Goal: Browse casually: Explore the website without a specific task or goal

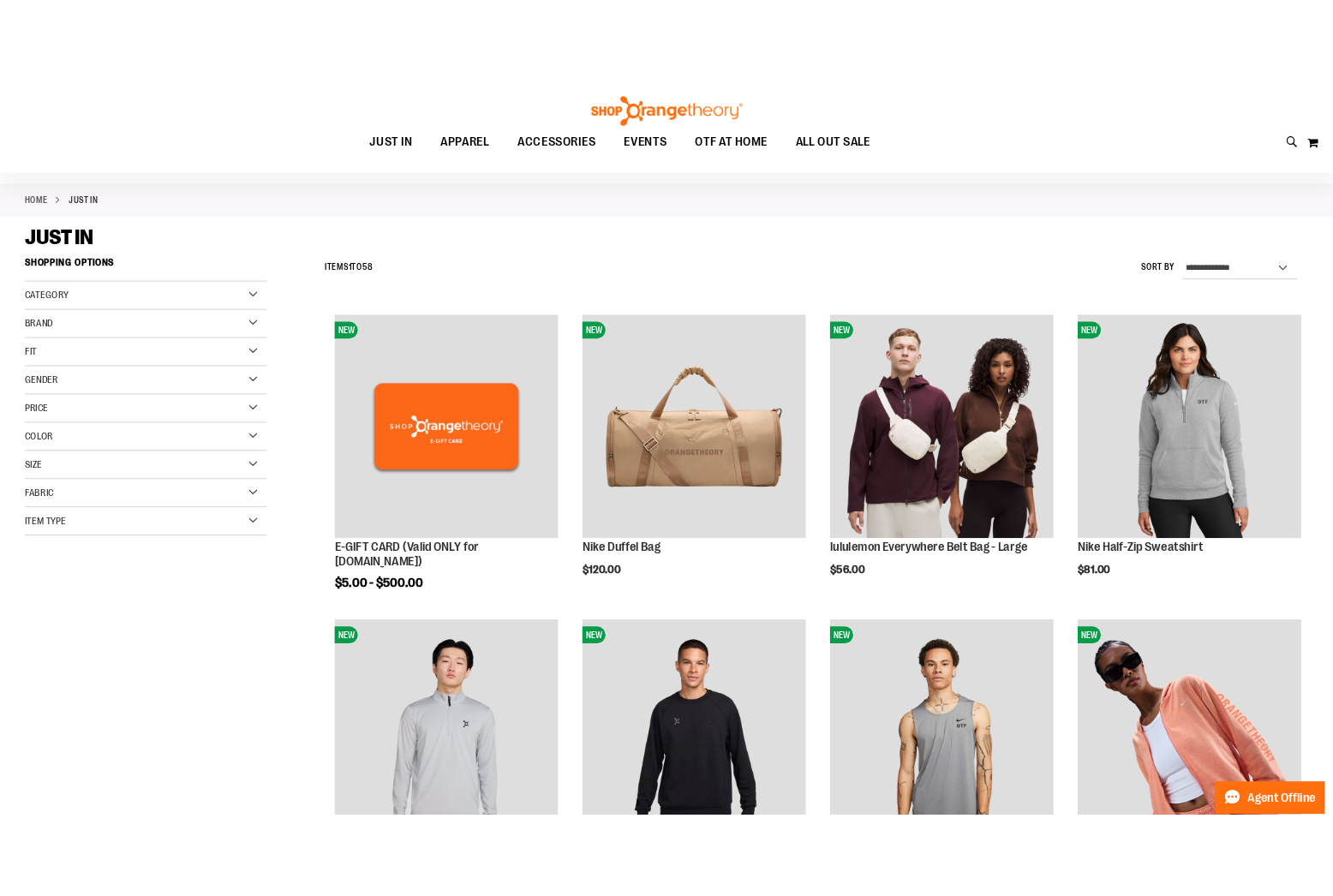
scroll to position [195, 0]
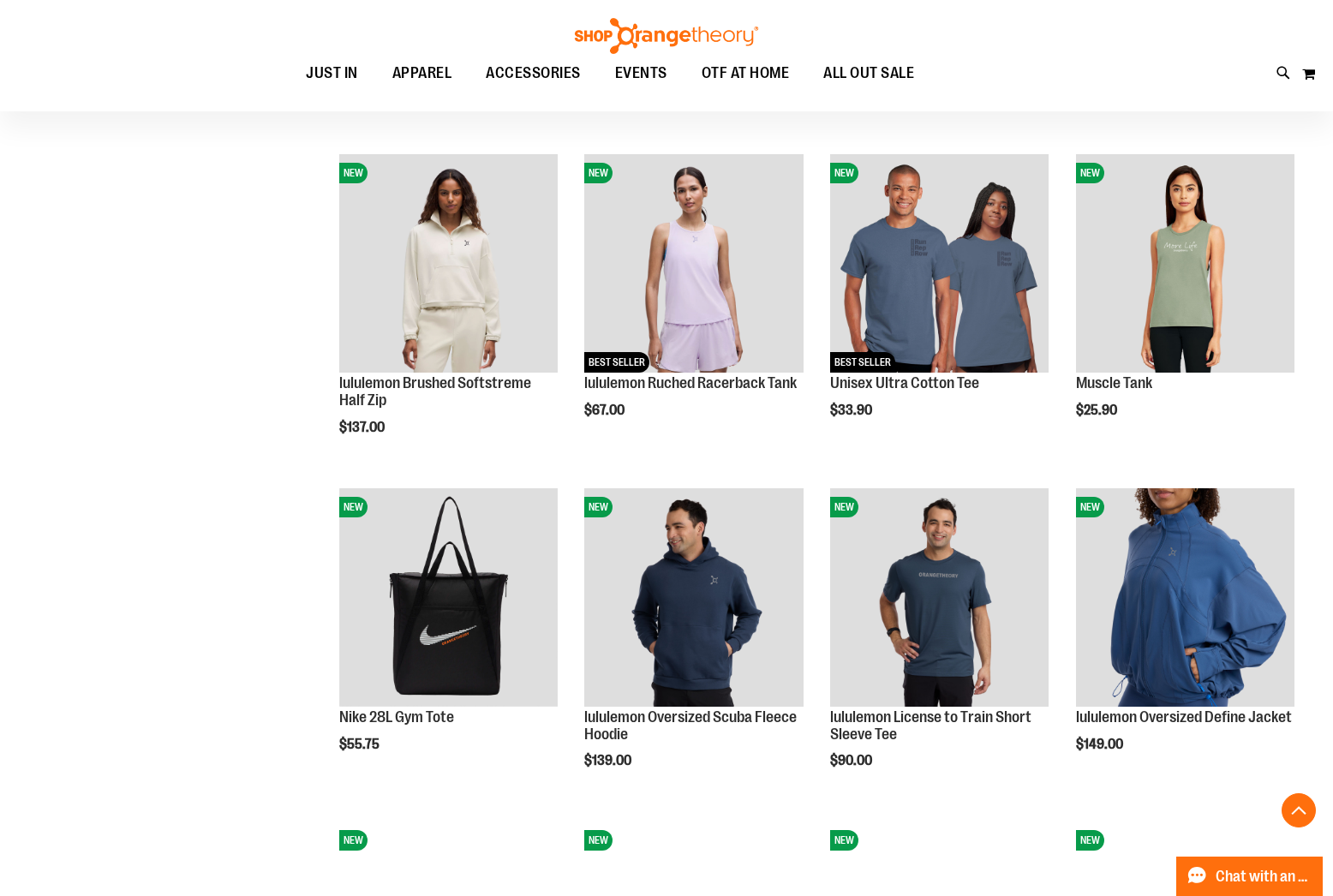
scroll to position [1484, 0]
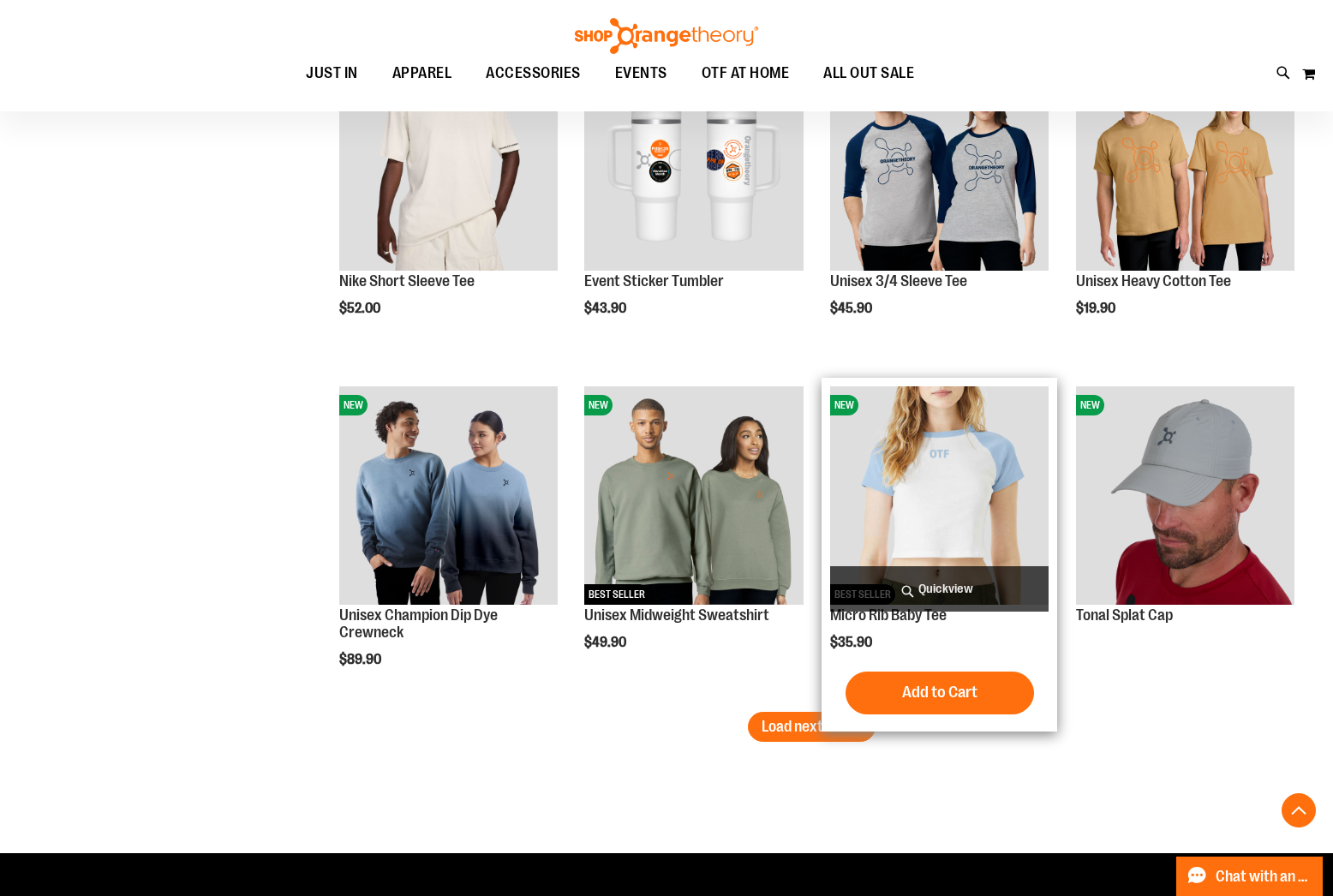
scroll to position [2630, 0]
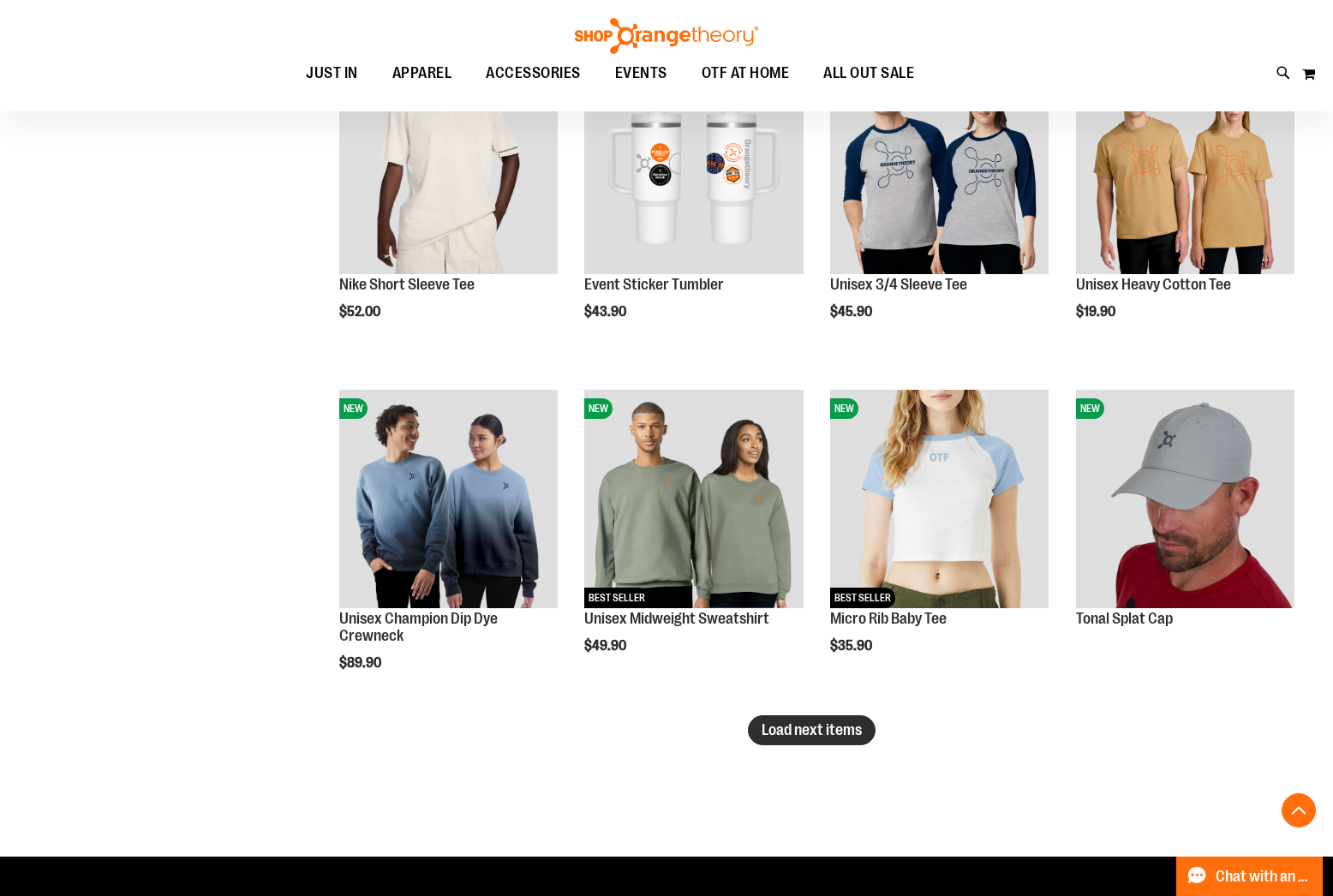
click at [785, 722] on span "Load next items" at bounding box center [812, 730] width 101 height 17
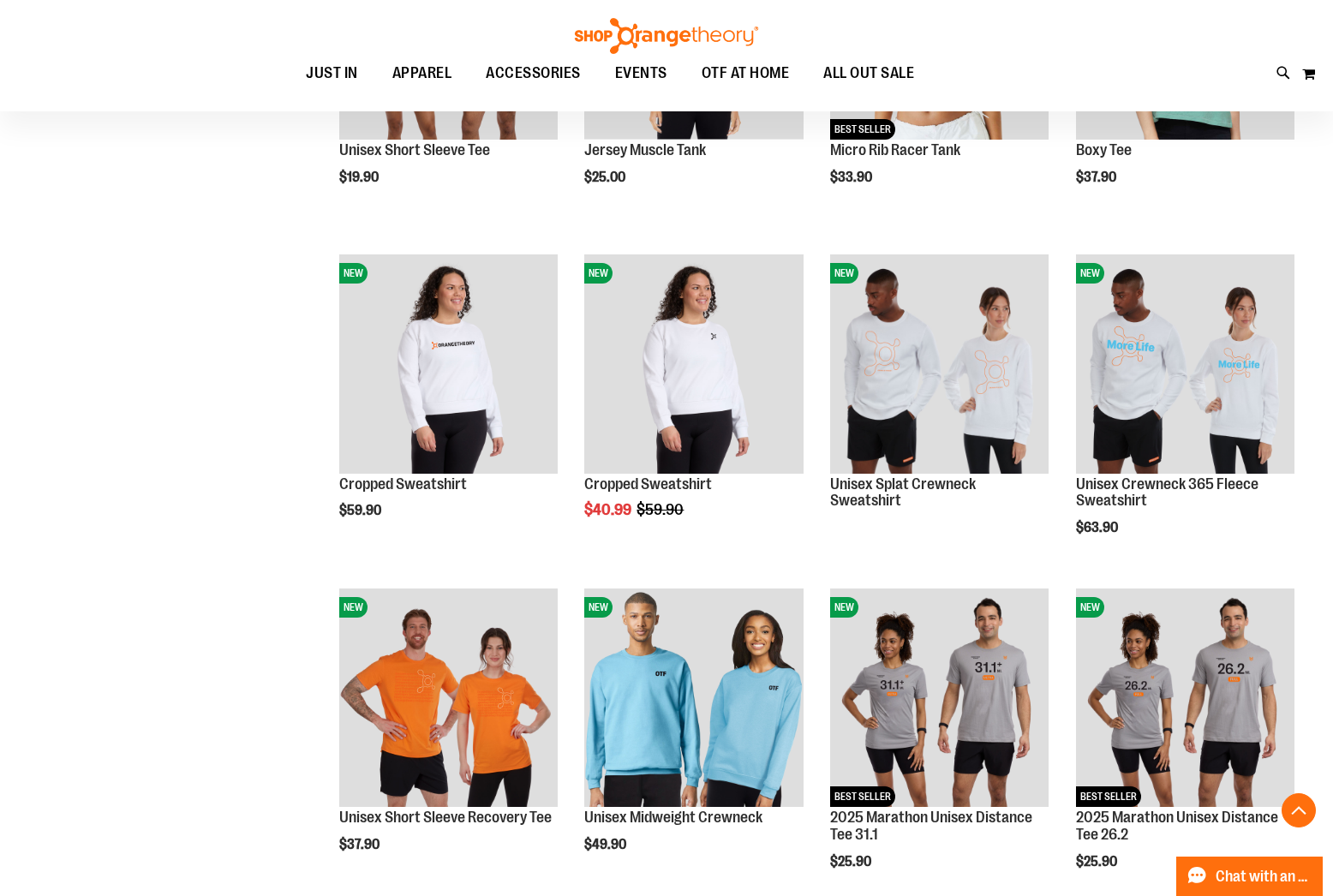
scroll to position [3929, 0]
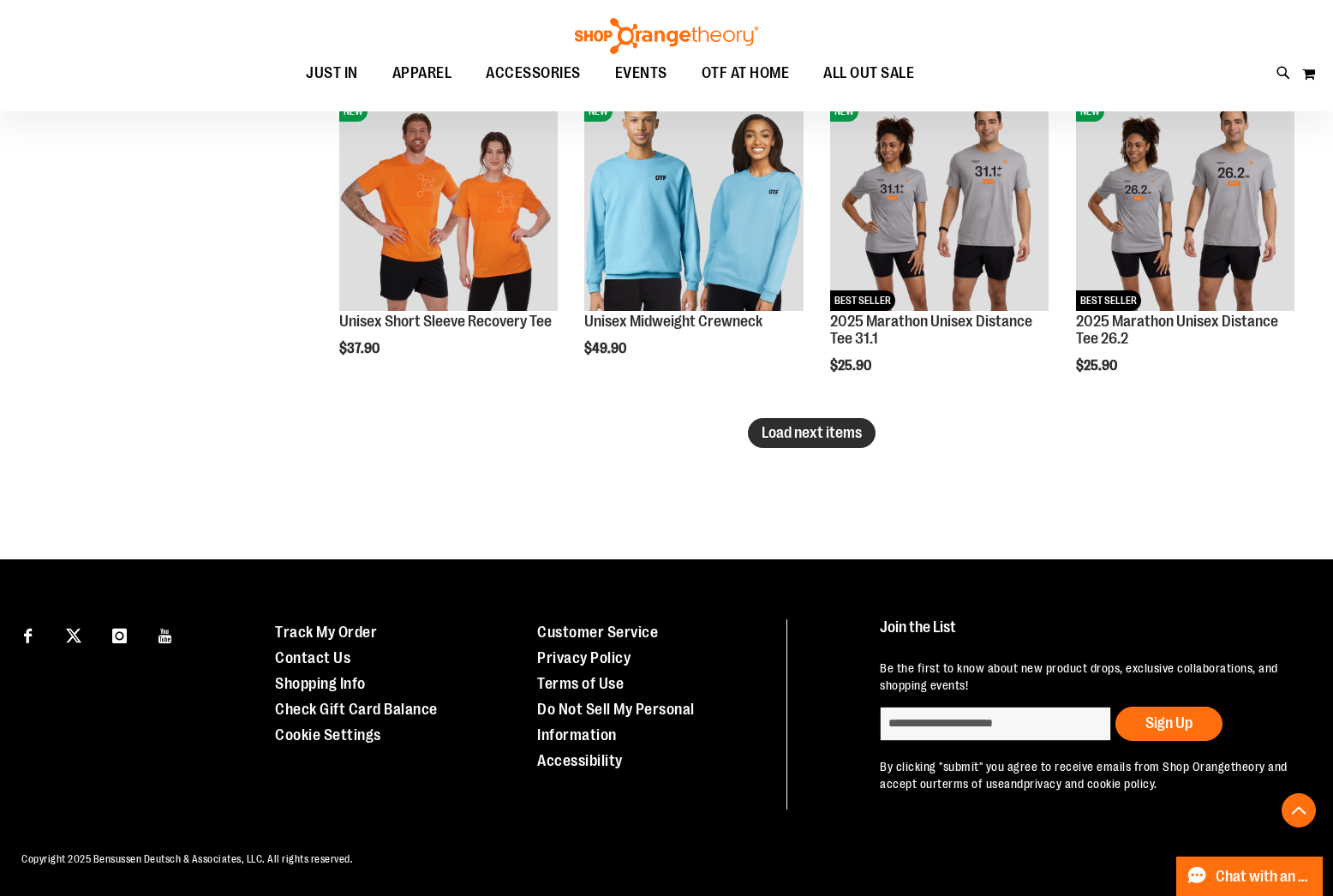
click at [794, 442] on button "Load next items" at bounding box center [812, 433] width 128 height 30
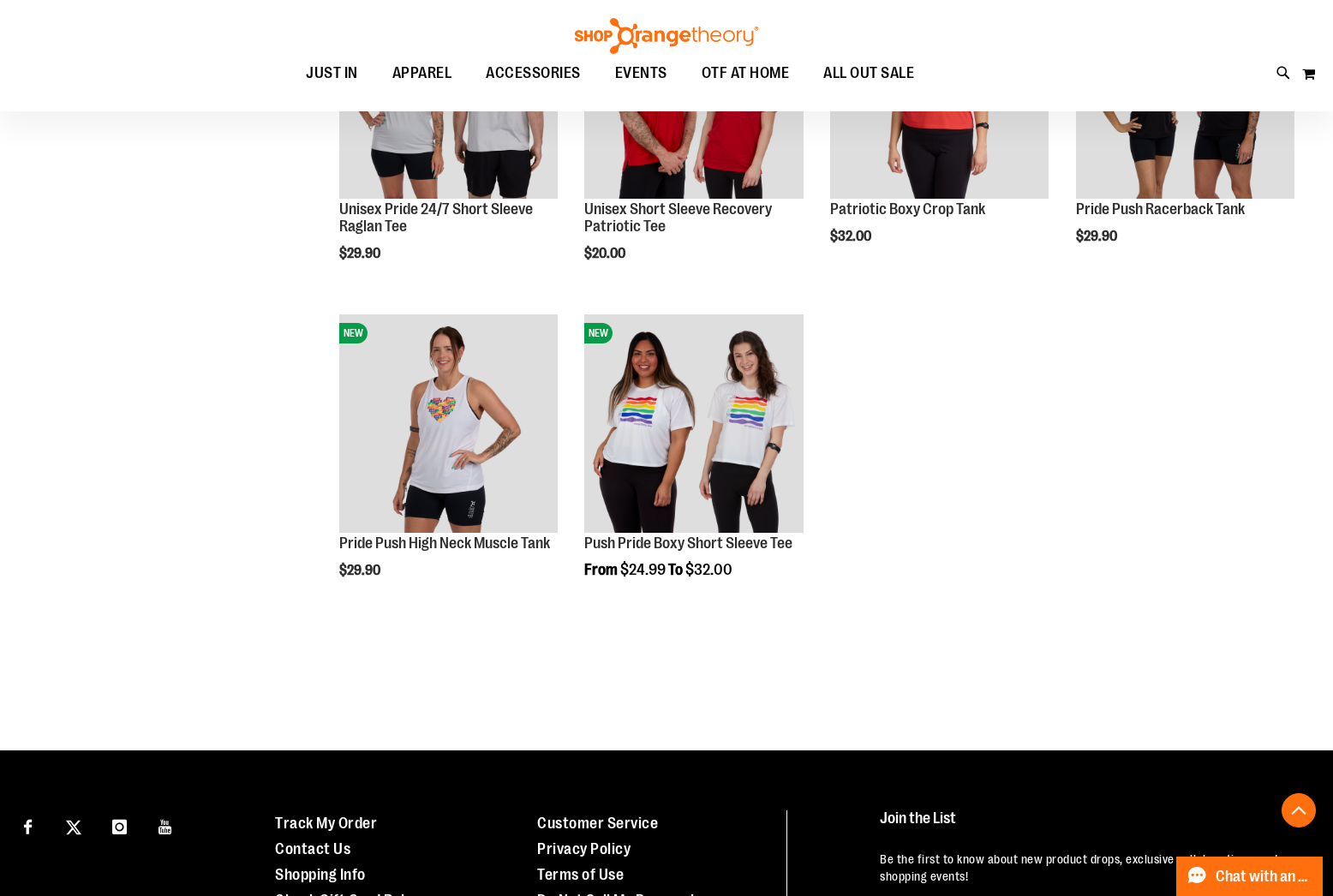
scroll to position [4768, 0]
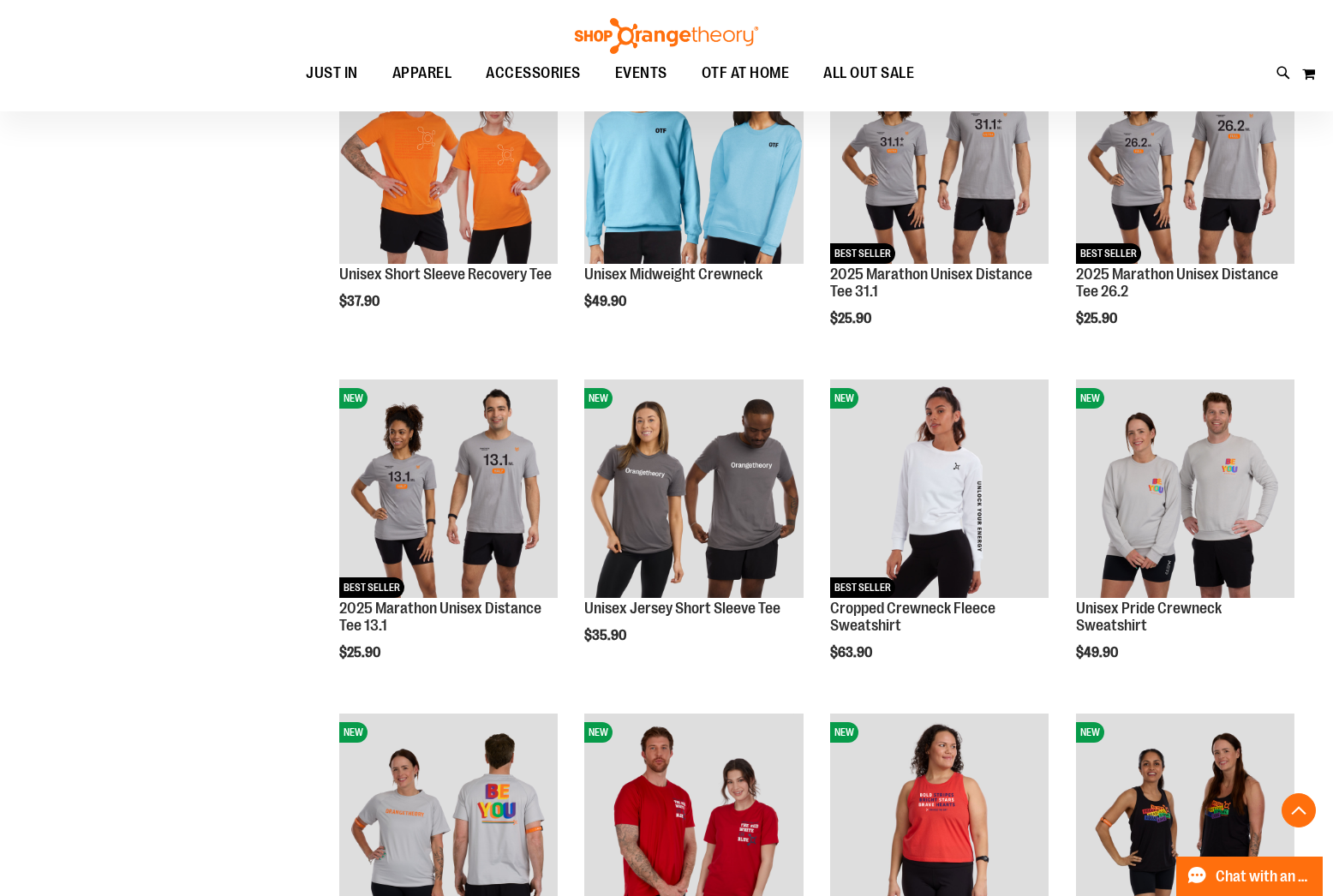
scroll to position [1029, 0]
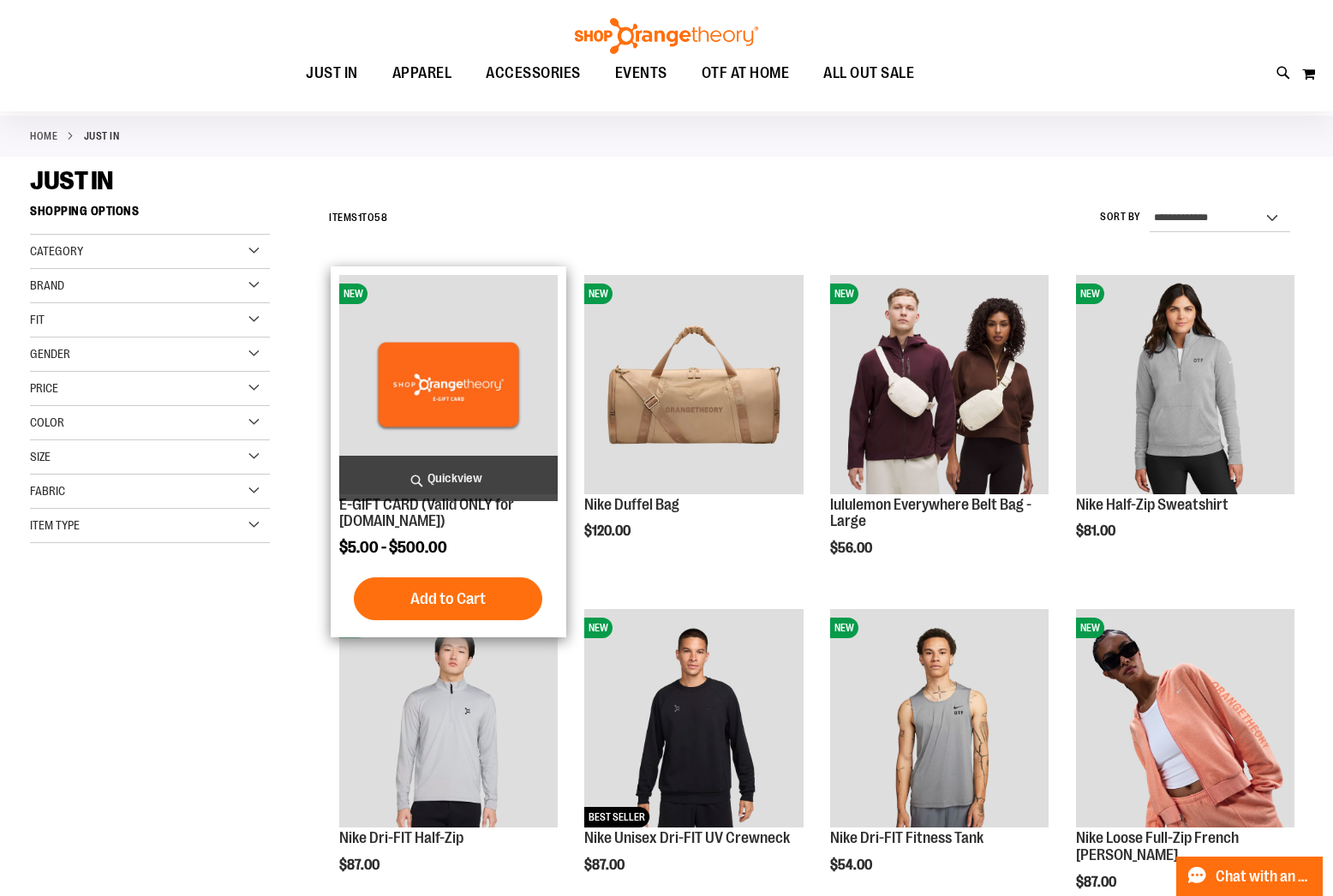
scroll to position [424, 0]
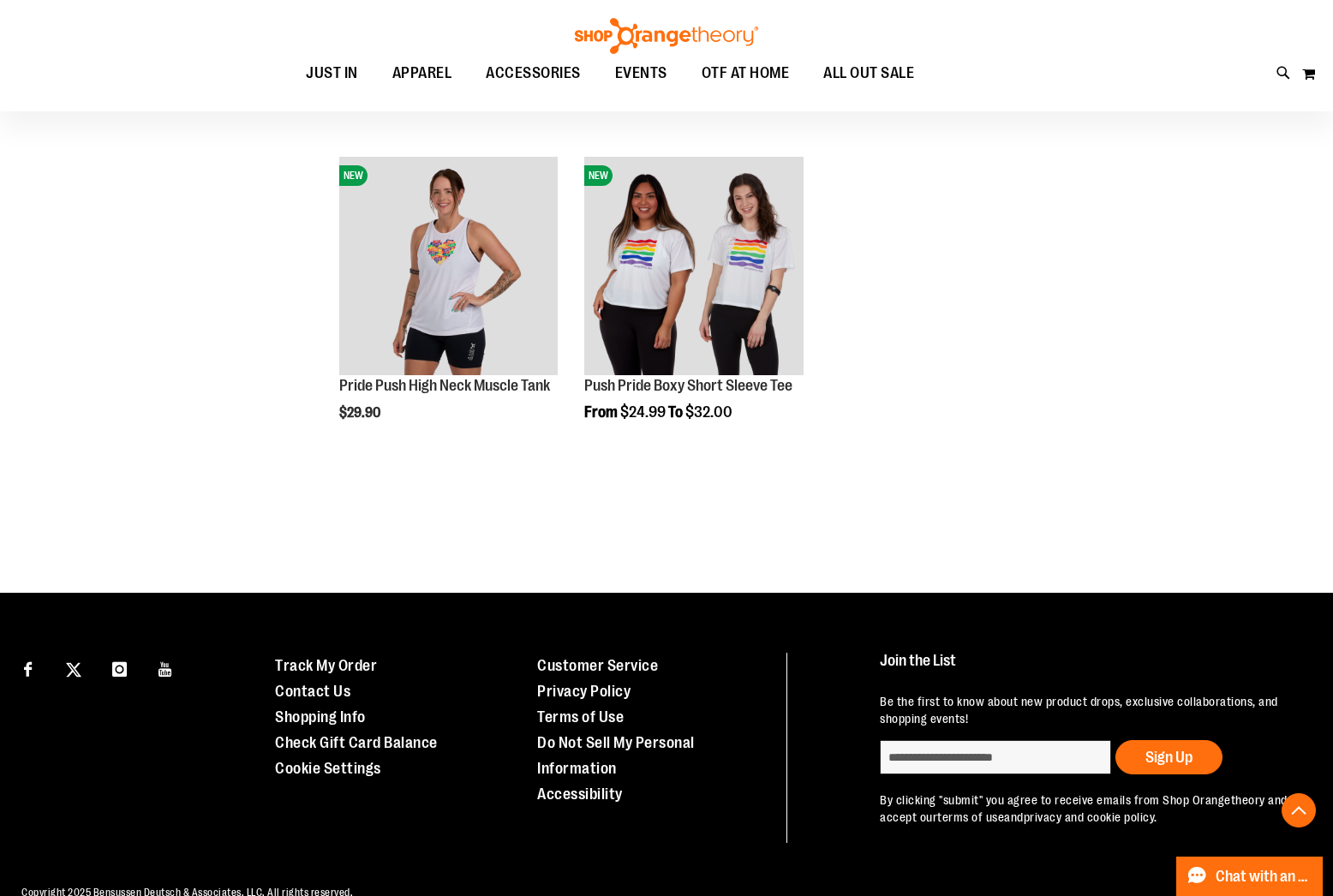
scroll to position [4901, 0]
